Goal: Communication & Community: Participate in discussion

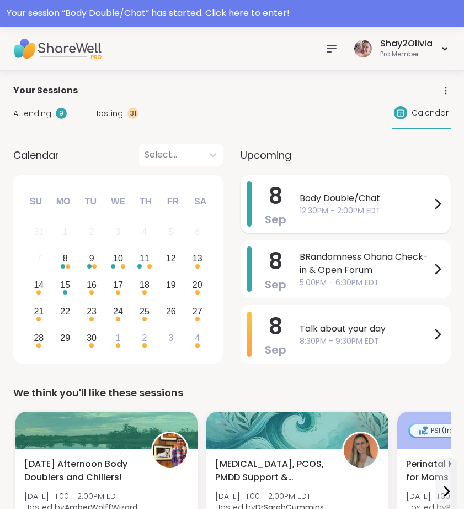
click at [365, 206] on span "12:30PM - 2:00PM EDT" at bounding box center [365, 211] width 131 height 12
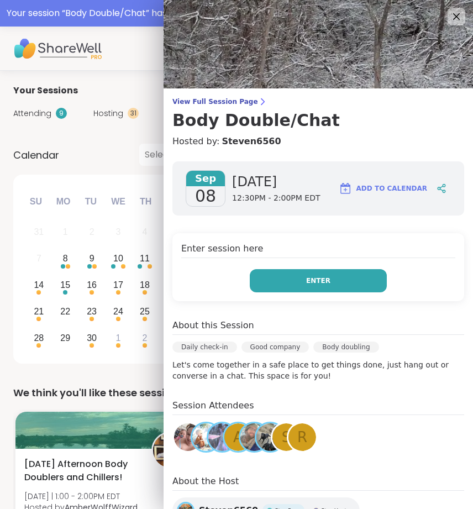
click at [343, 283] on button "Enter" at bounding box center [318, 280] width 137 height 23
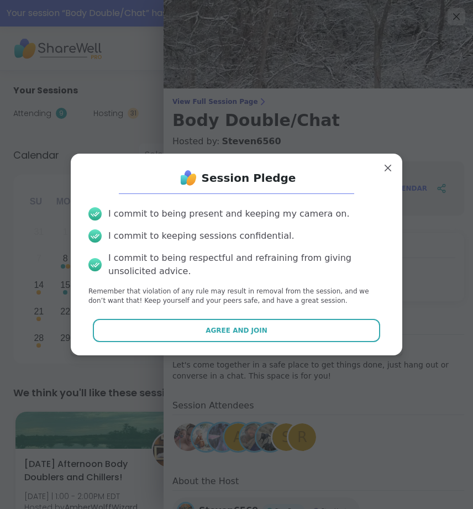
click at [329, 335] on button "Agree and Join" at bounding box center [237, 330] width 288 height 23
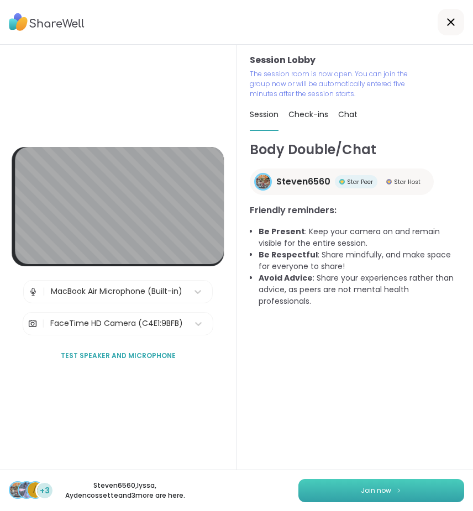
click at [363, 498] on button "Join now" at bounding box center [381, 490] width 166 height 23
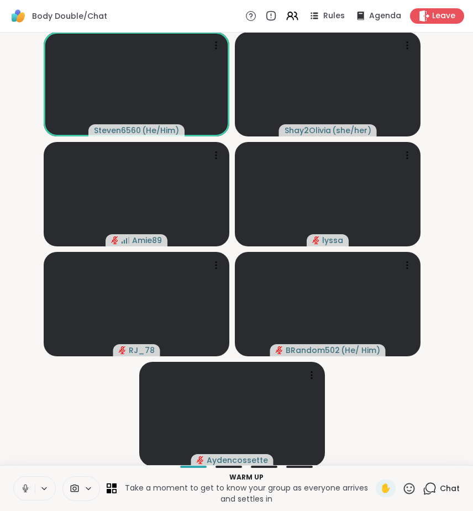
click at [25, 489] on icon at bounding box center [25, 486] width 3 height 5
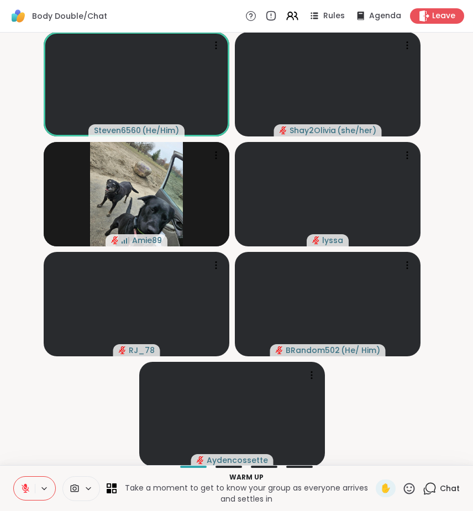
click at [20, 483] on icon at bounding box center [25, 488] width 10 height 10
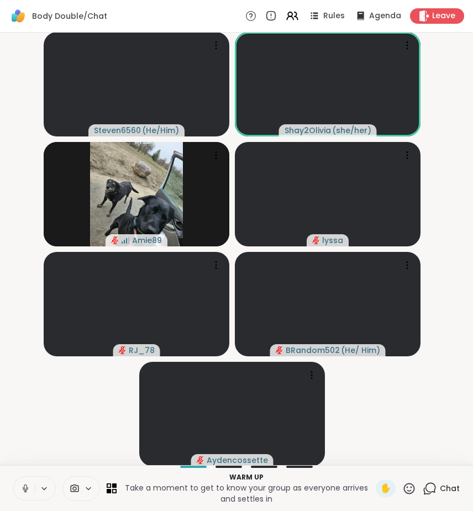
click at [22, 486] on icon at bounding box center [25, 488] width 10 height 10
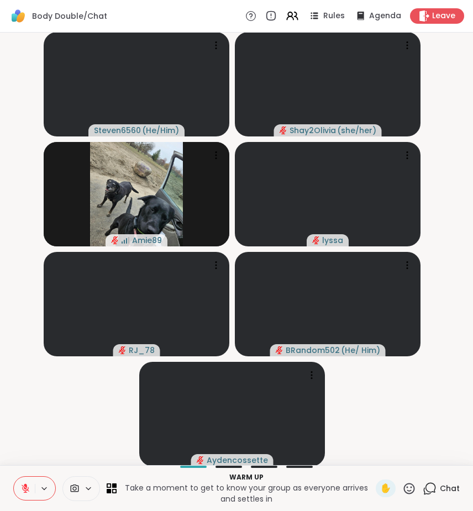
click at [423, 486] on icon at bounding box center [430, 489] width 14 height 14
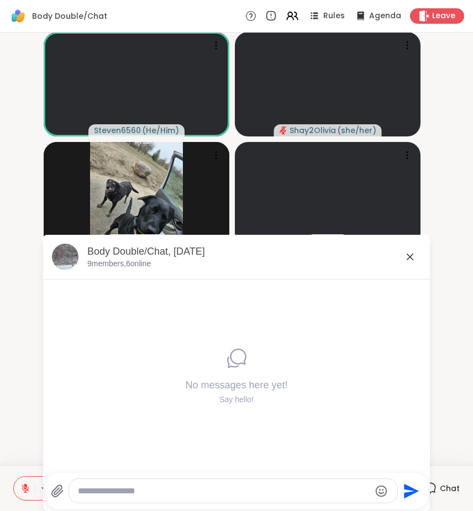
click at [178, 484] on div at bounding box center [233, 491] width 328 height 24
click at [178, 489] on textarea "Type your message" at bounding box center [224, 490] width 292 height 11
type textarea "**********"
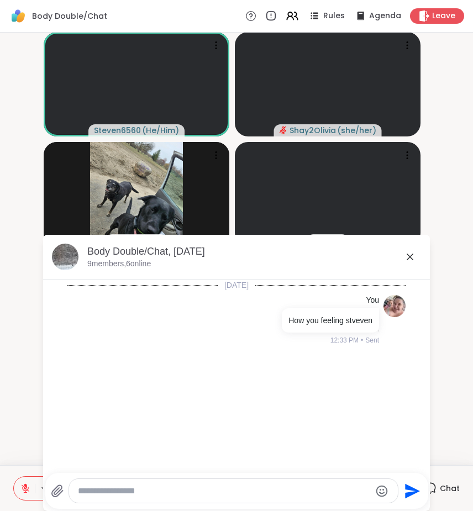
click at [407, 258] on icon at bounding box center [410, 257] width 7 height 7
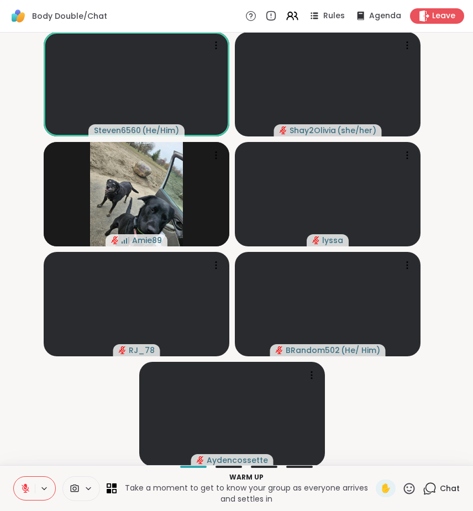
click at [22, 490] on icon at bounding box center [25, 488] width 10 height 10
